Goal: Information Seeking & Learning: Learn about a topic

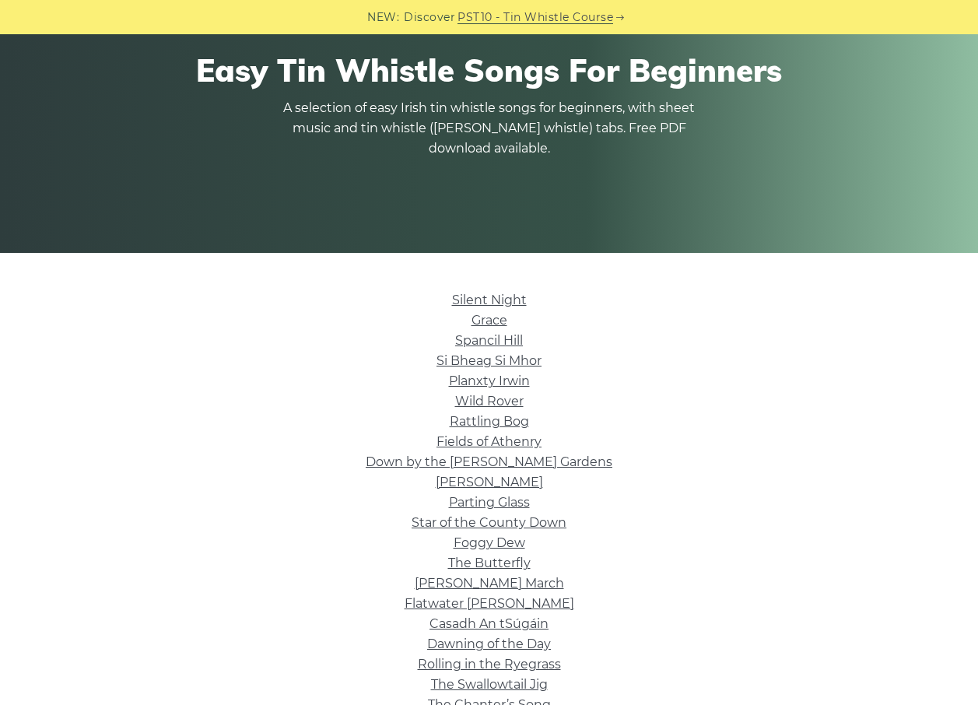
scroll to position [156, 0]
click at [506, 300] on link "Silent Night" at bounding box center [489, 299] width 75 height 15
click at [537, 439] on link "Fields of Athenry" at bounding box center [488, 441] width 105 height 15
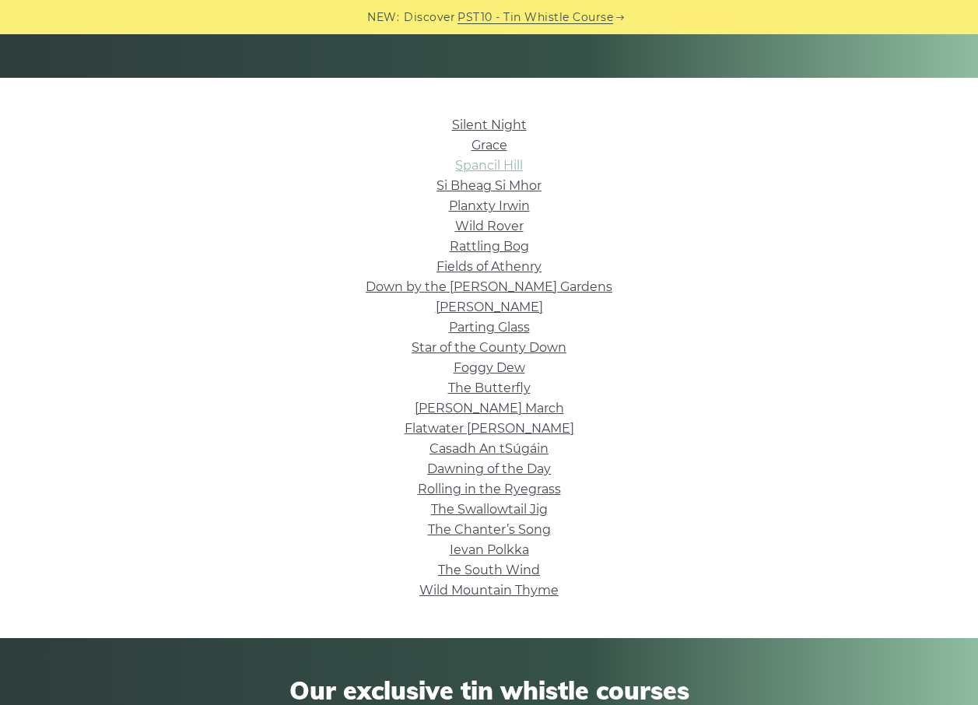
scroll to position [389, 0]
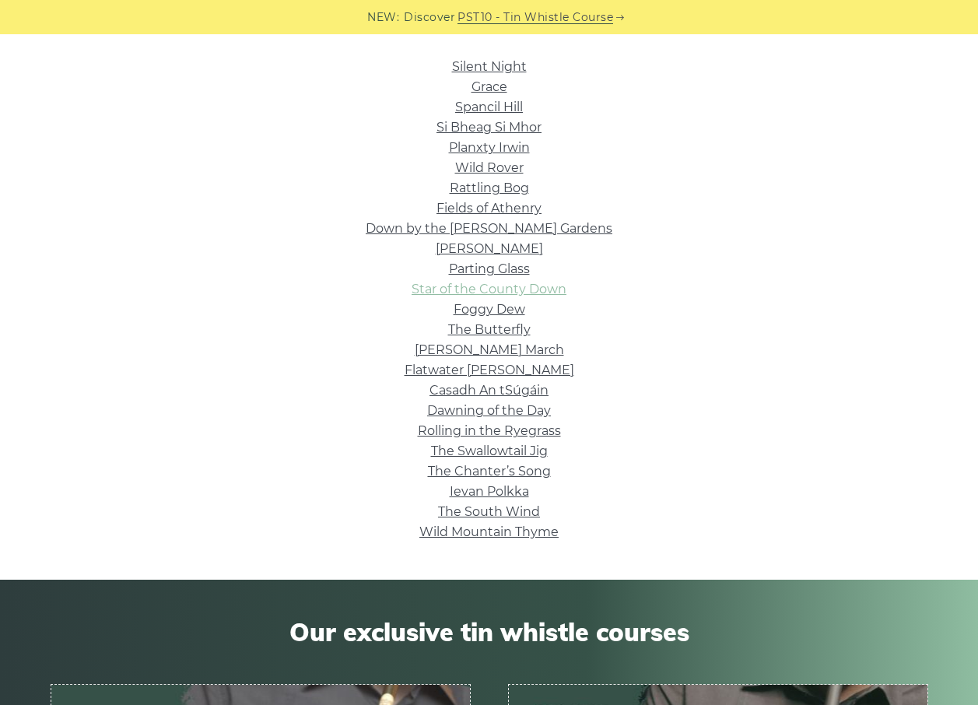
click at [533, 289] on link "Star of the County Down" at bounding box center [488, 289] width 155 height 15
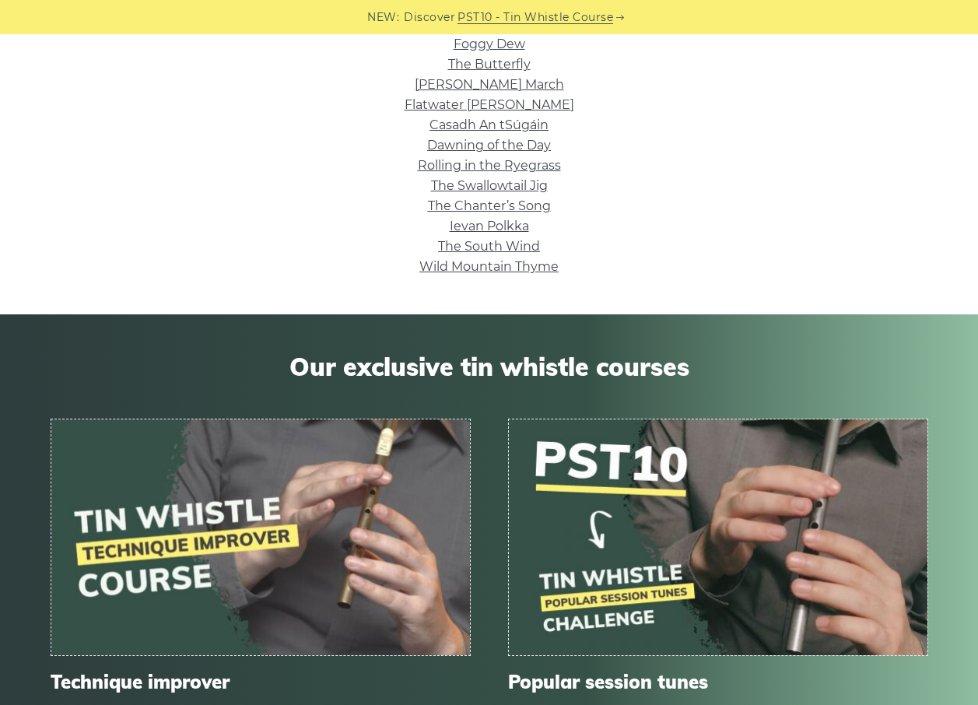
scroll to position [622, 0]
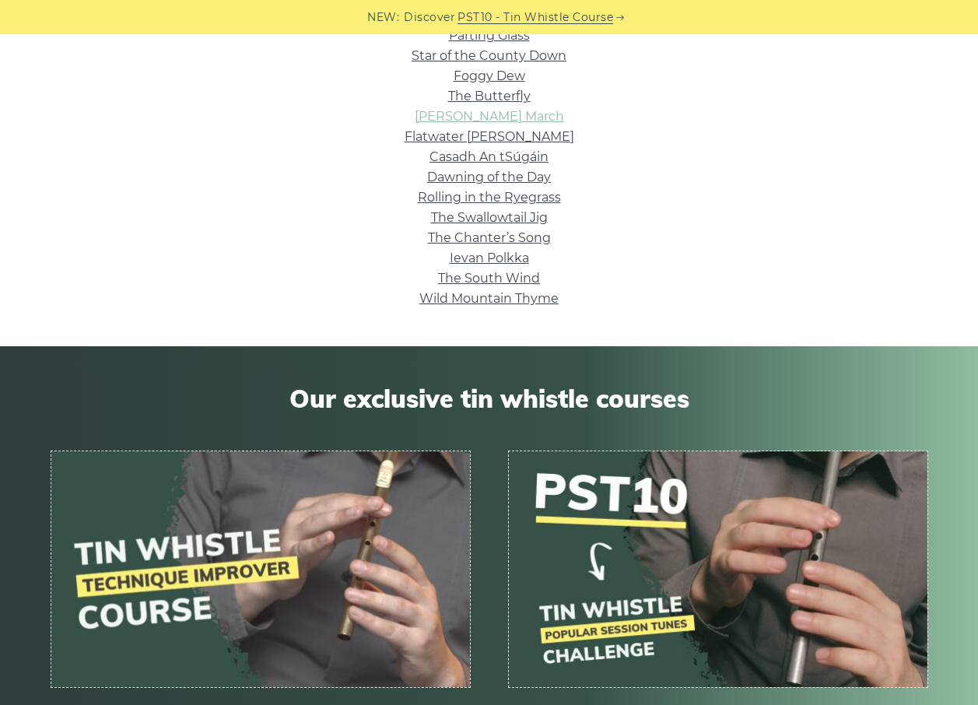
click at [508, 117] on link "Brian Boru’s March" at bounding box center [489, 116] width 149 height 15
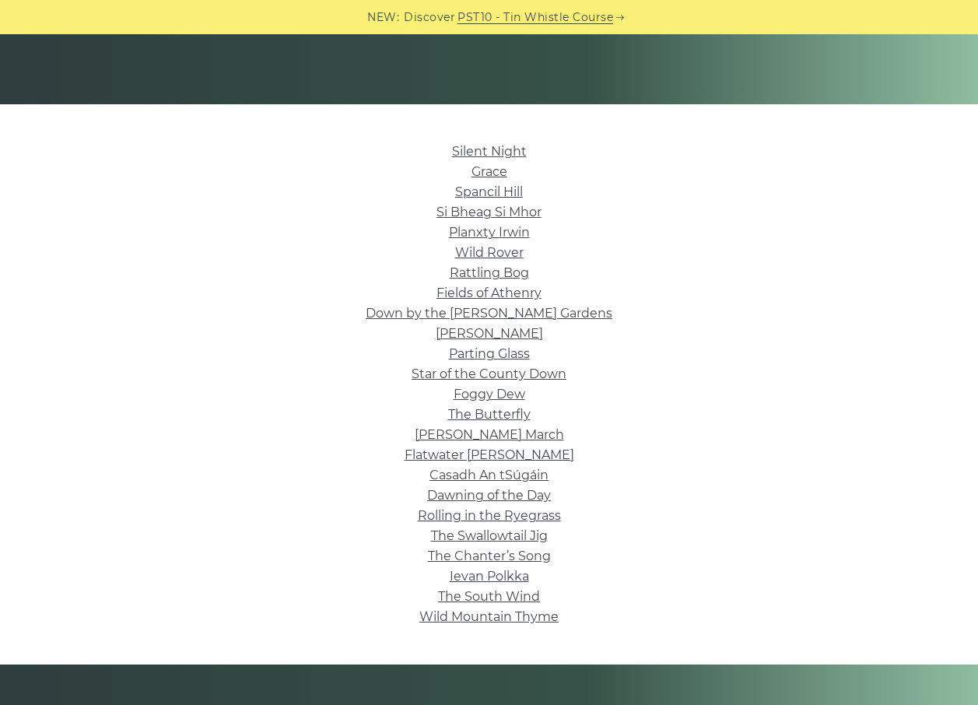
scroll to position [311, 0]
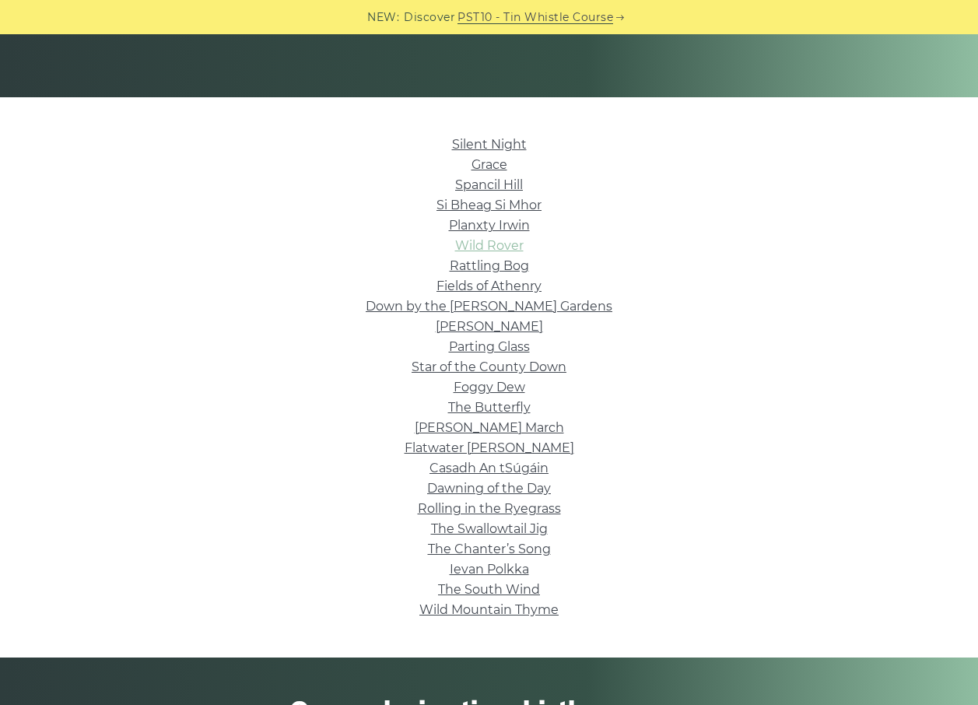
click at [503, 243] on link "Wild Rover" at bounding box center [489, 245] width 68 height 15
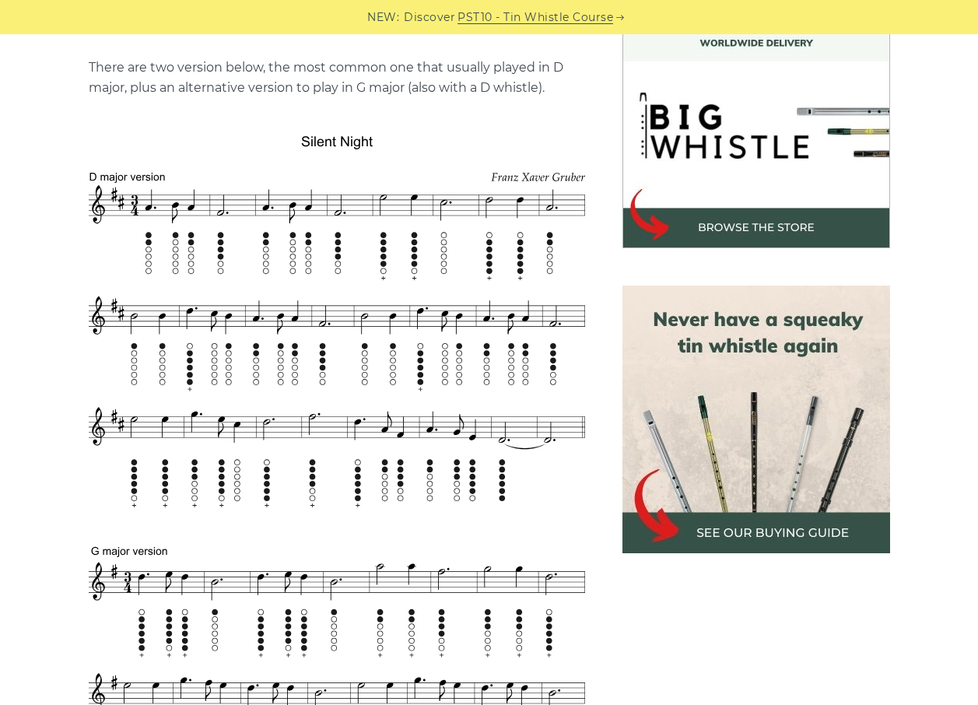
scroll to position [467, 0]
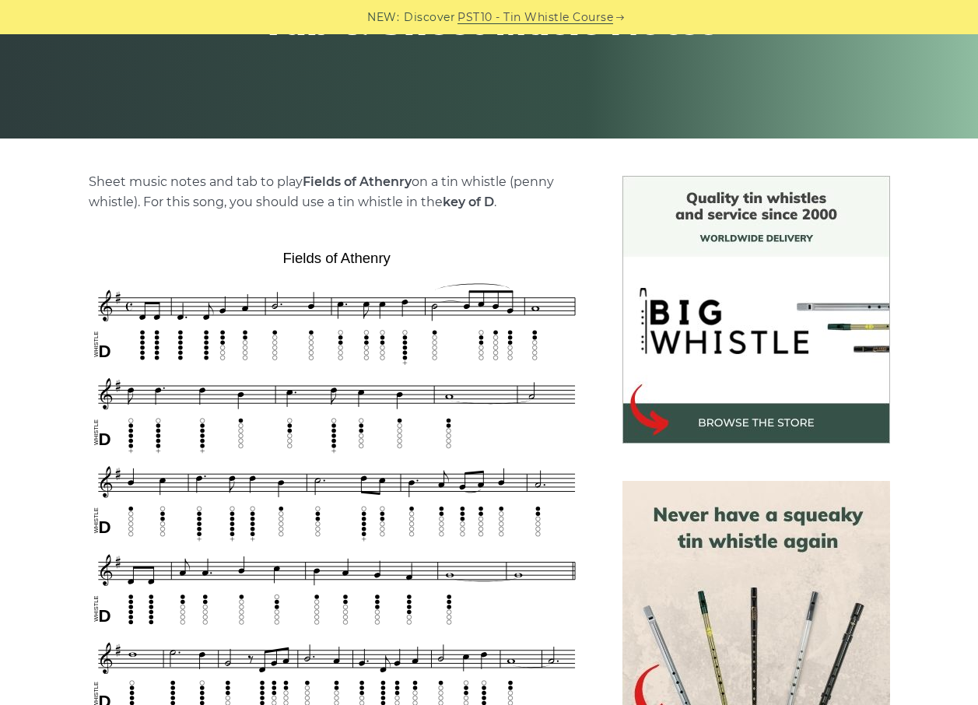
scroll to position [294, 0]
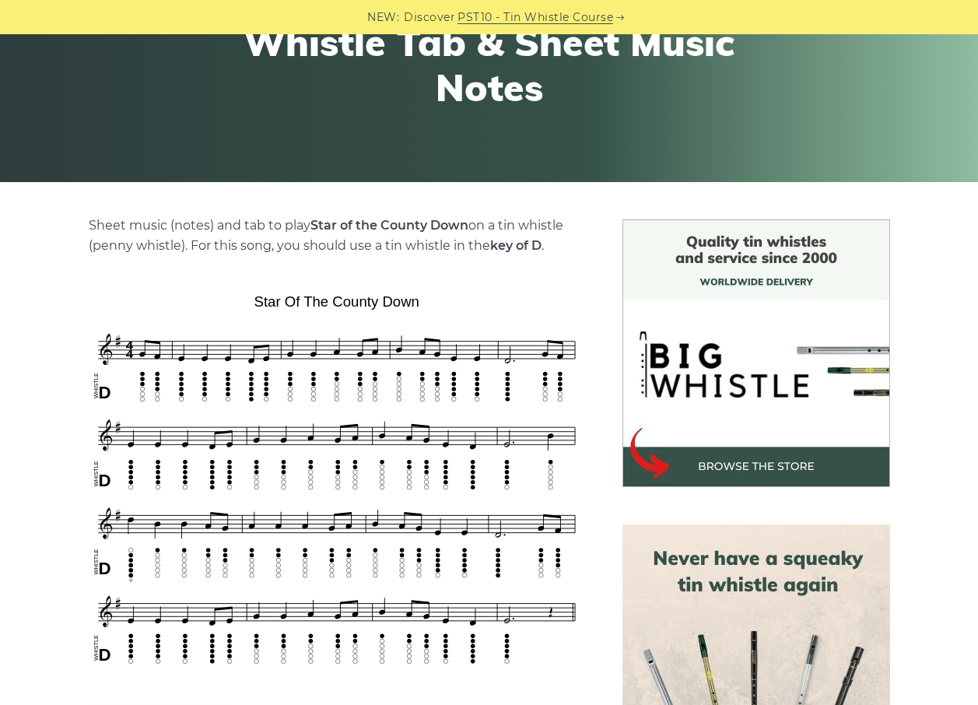
scroll to position [233, 0]
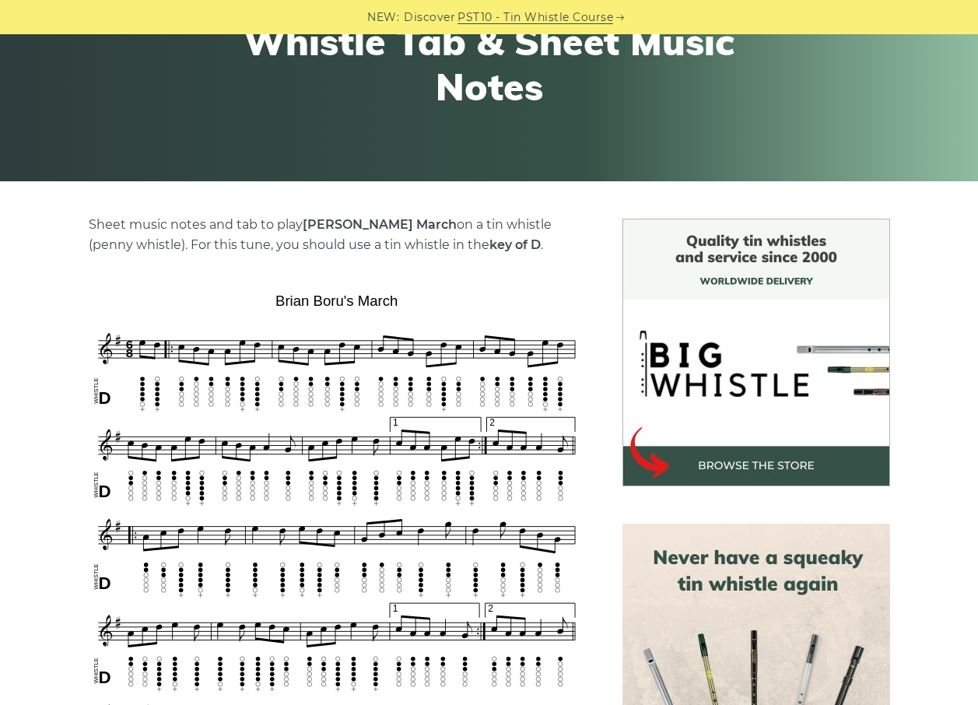
scroll to position [233, 0]
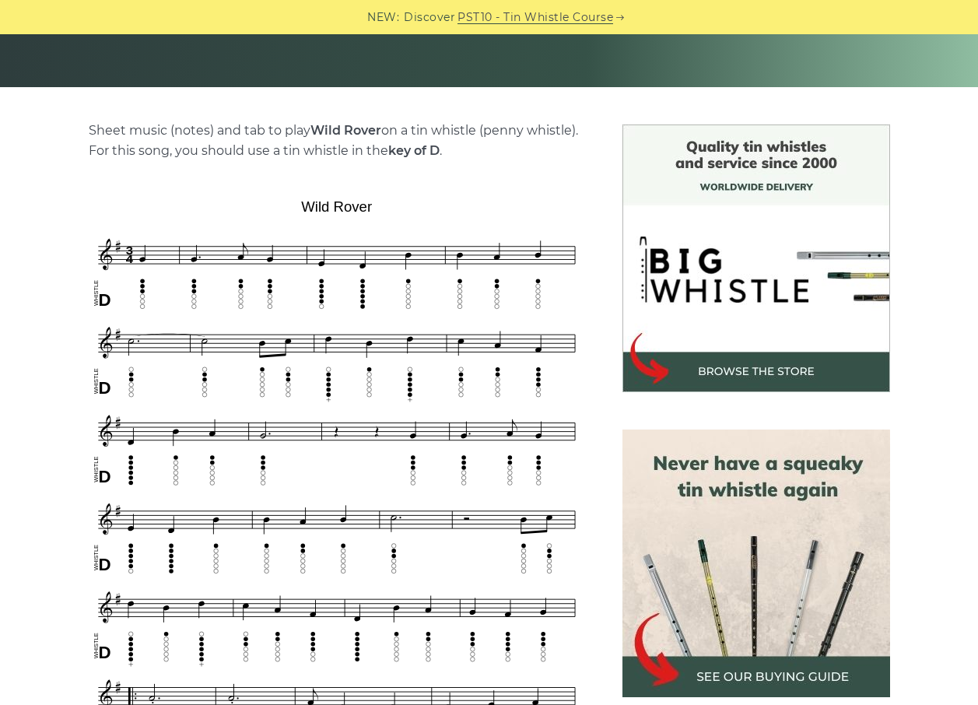
scroll to position [348, 0]
